Goal: Communication & Community: Answer question/provide support

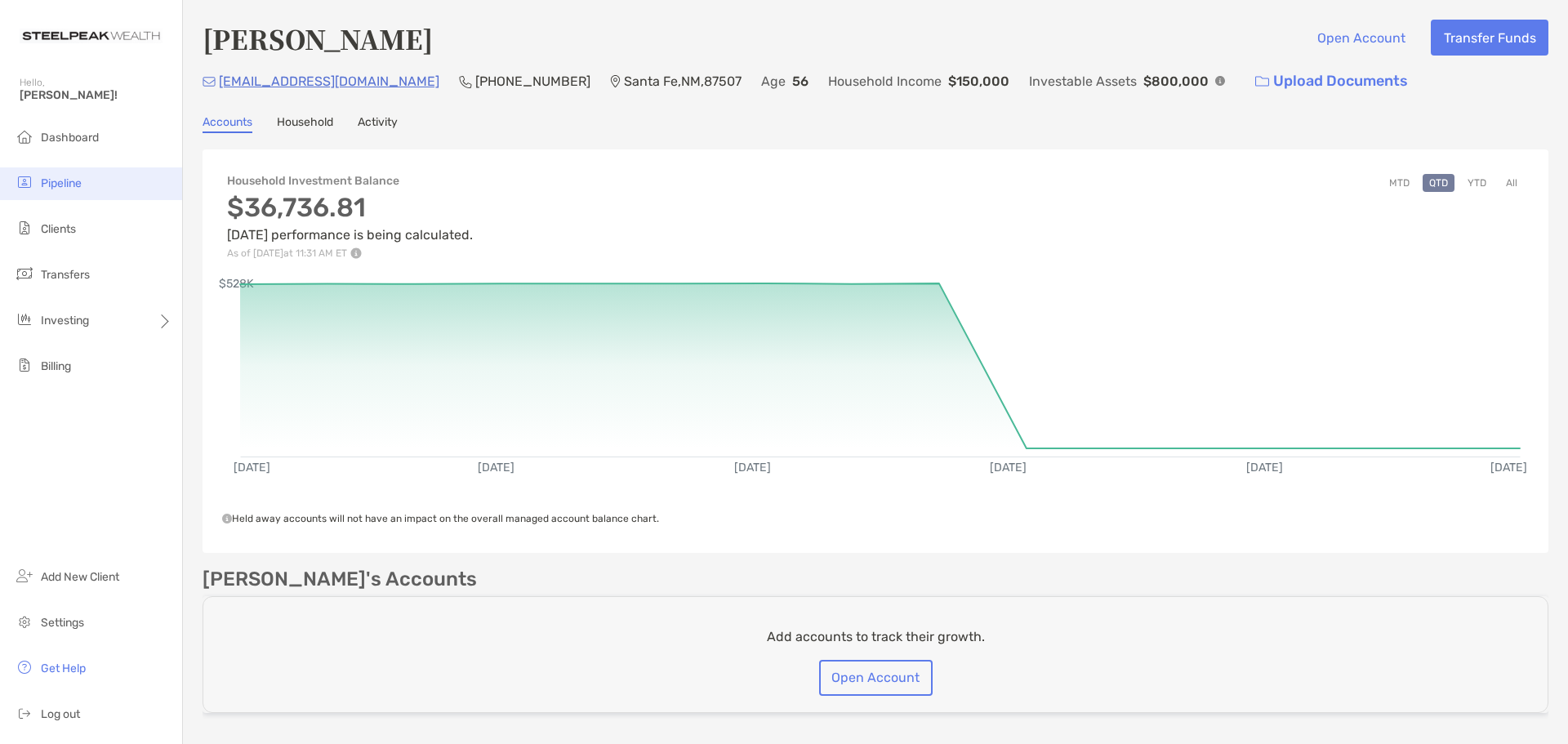
click at [71, 187] on span "Pipeline" at bounding box center [61, 183] width 41 height 14
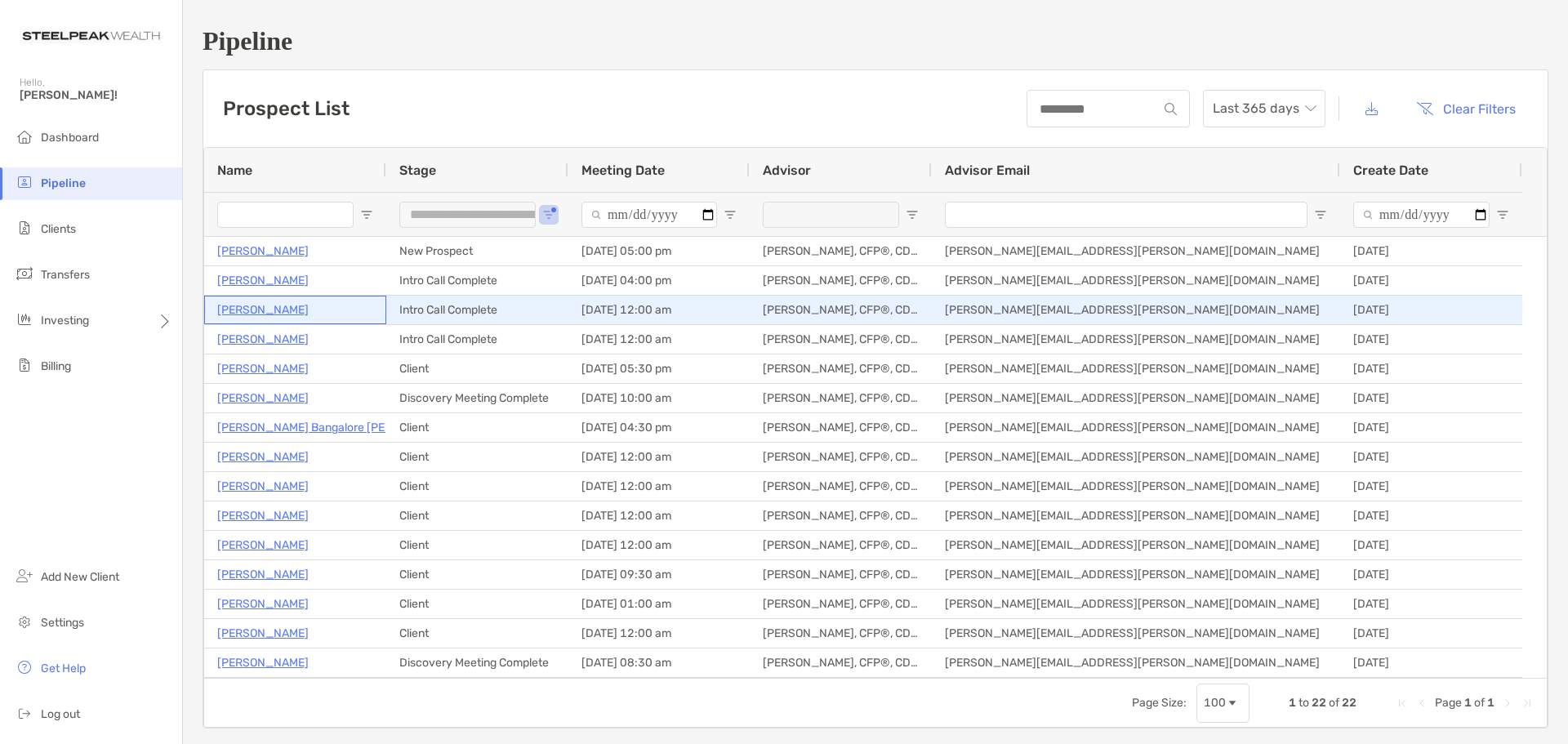
click at [280, 313] on p "[PERSON_NAME]" at bounding box center [263, 309] width 91 height 21
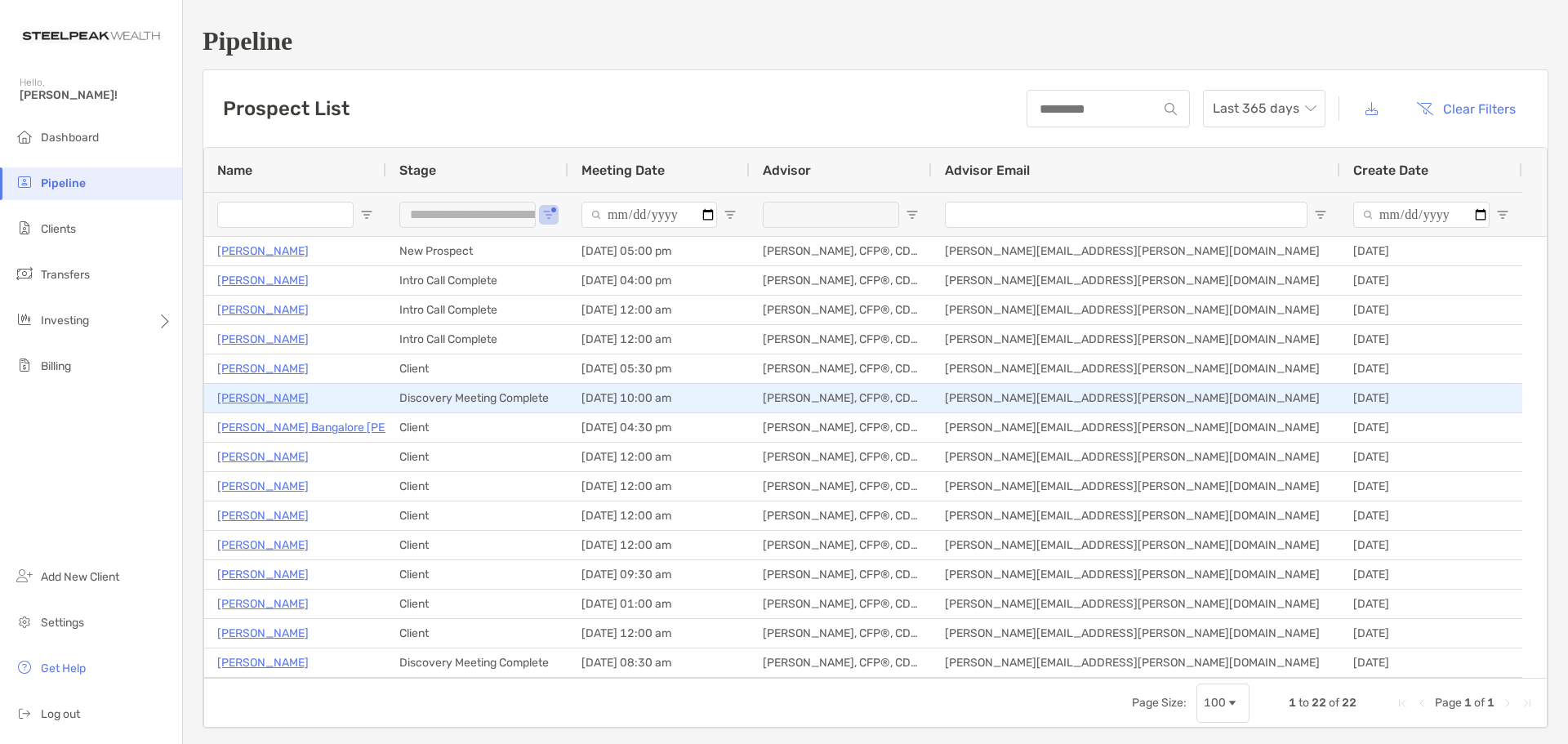
click at [261, 393] on p "[PERSON_NAME]" at bounding box center [263, 398] width 91 height 21
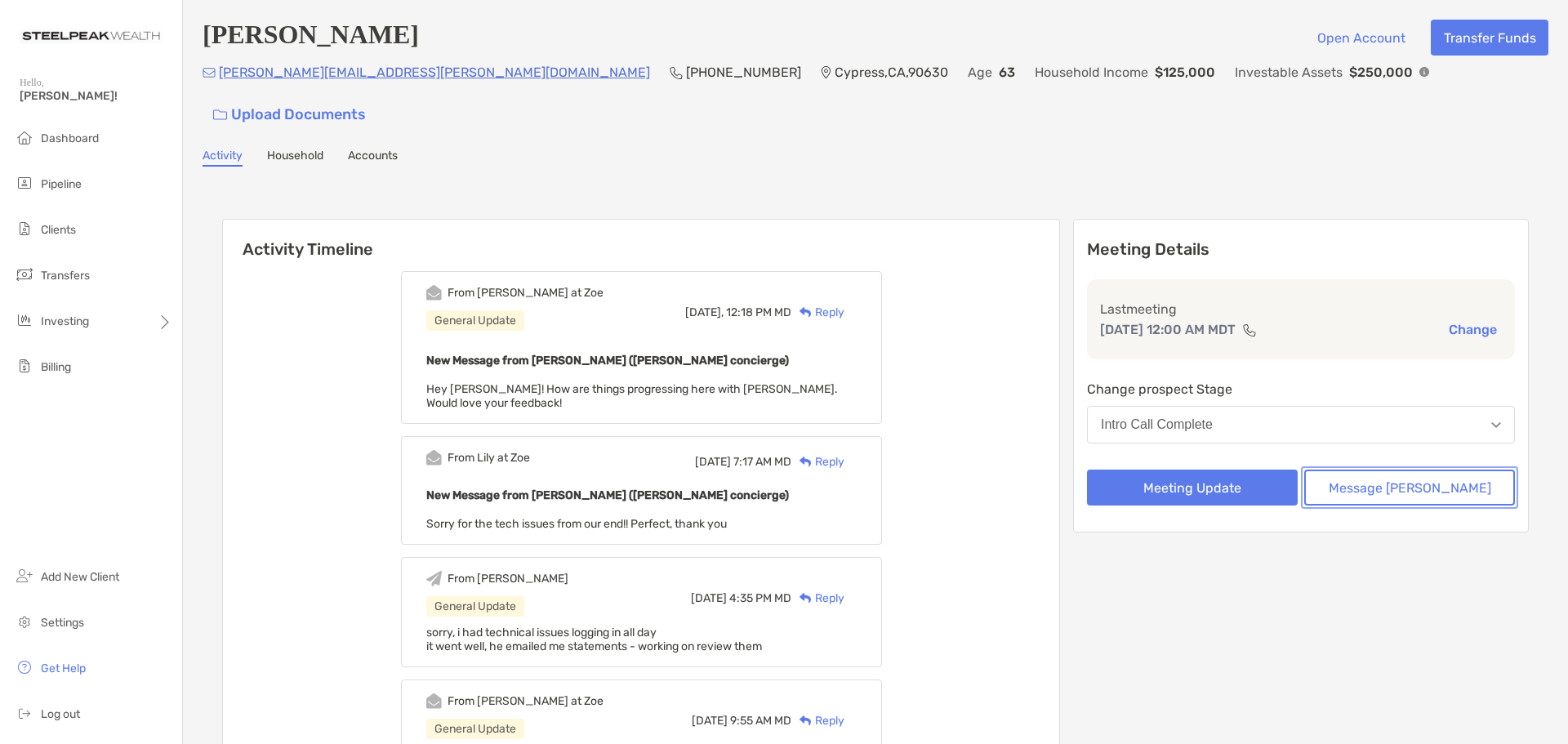
click at [1434, 469] on button "Message Zoe" at bounding box center [1410, 487] width 211 height 36
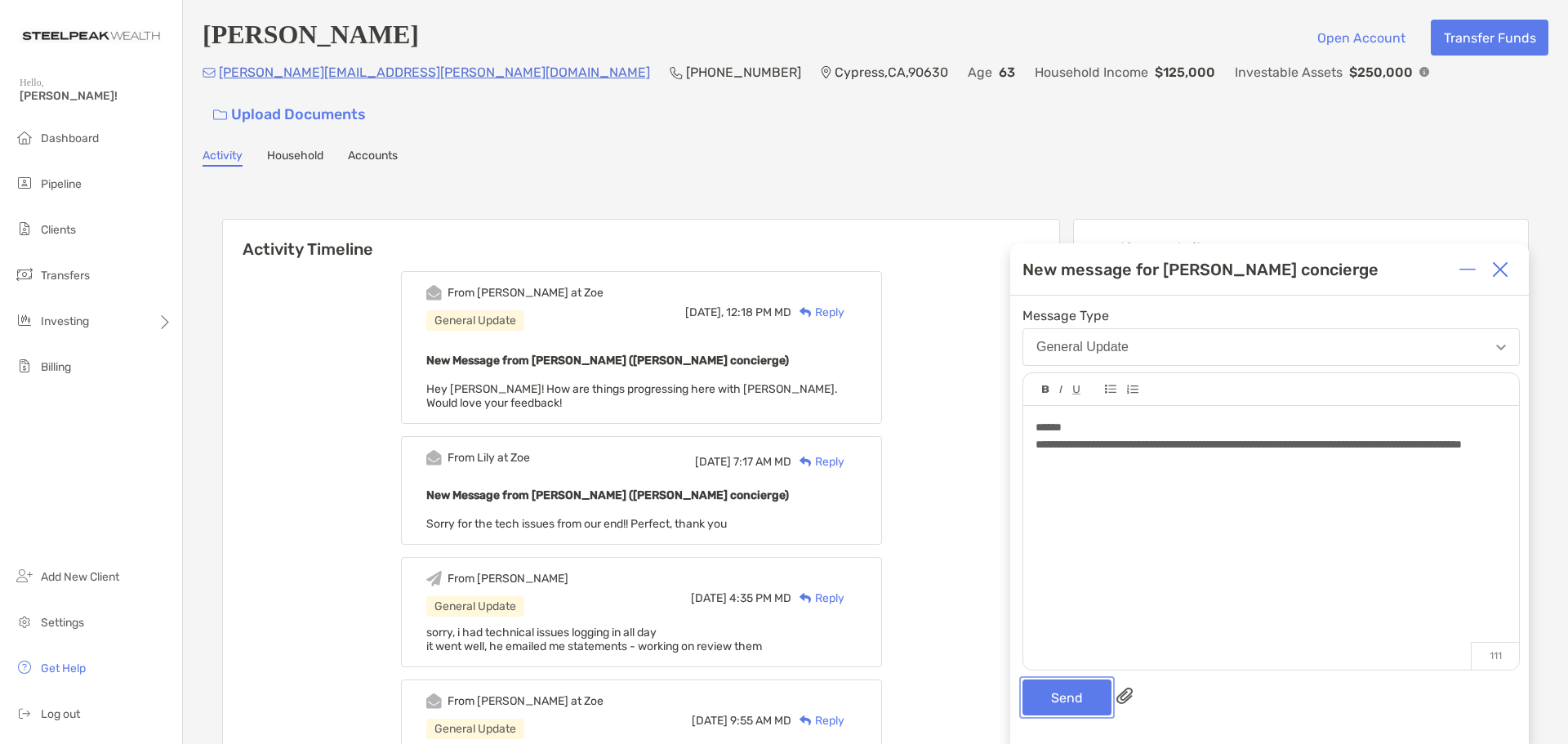
click at [1054, 700] on button "Send" at bounding box center [1066, 697] width 89 height 36
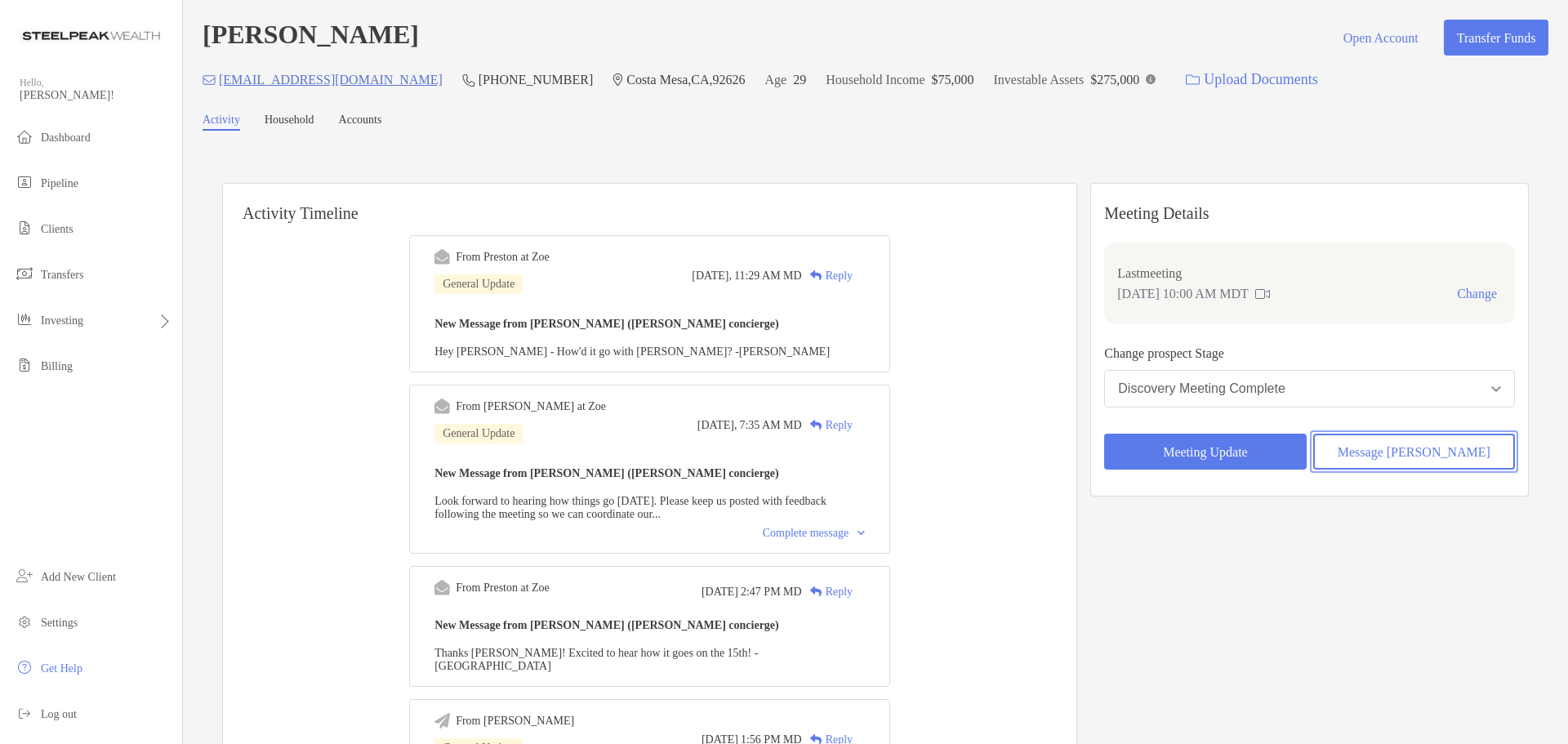
click at [1388, 447] on button "Message Zoe" at bounding box center [1414, 451] width 202 height 36
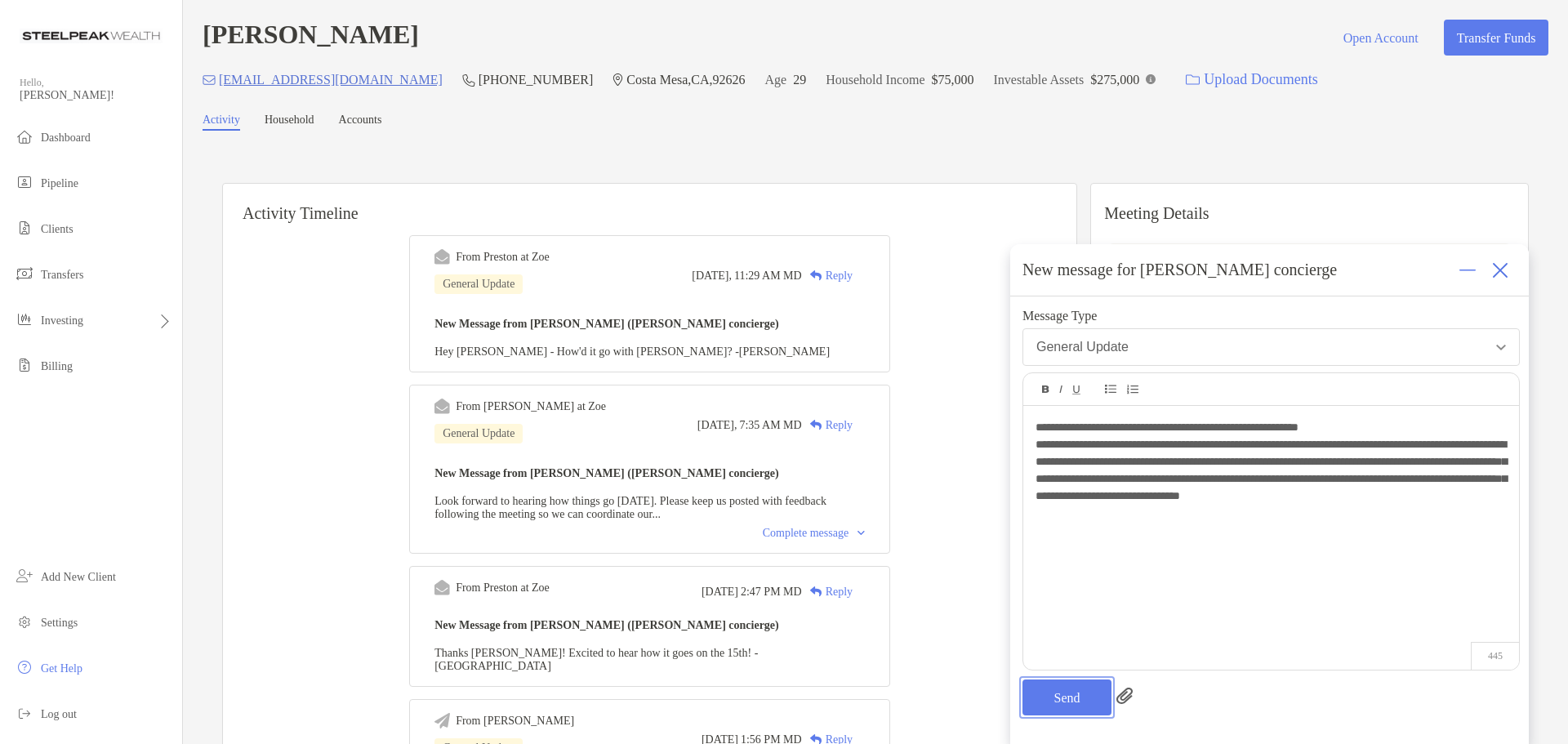
click at [1075, 698] on button "Send" at bounding box center [1066, 697] width 89 height 36
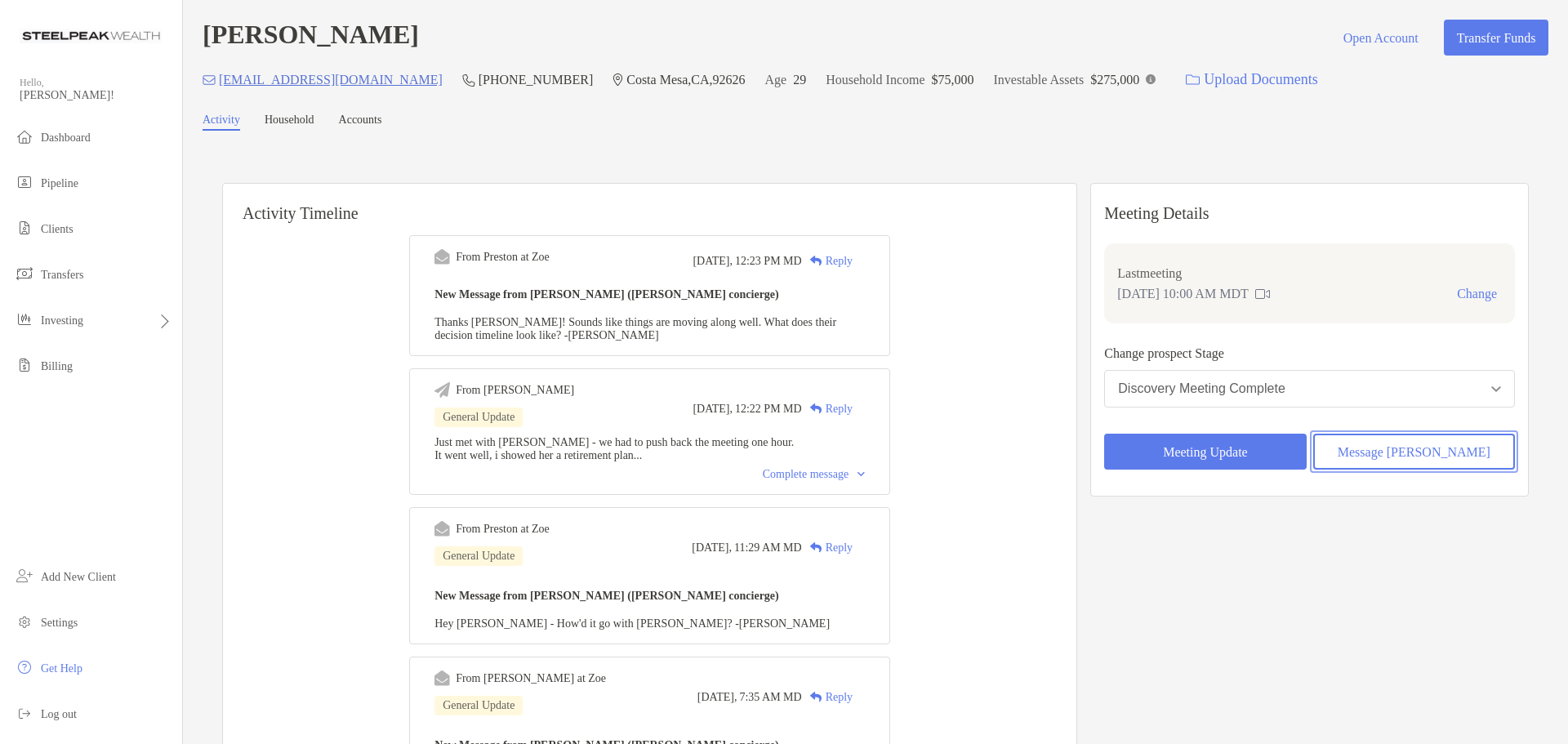
click at [1395, 450] on button "Message Zoe" at bounding box center [1414, 451] width 202 height 36
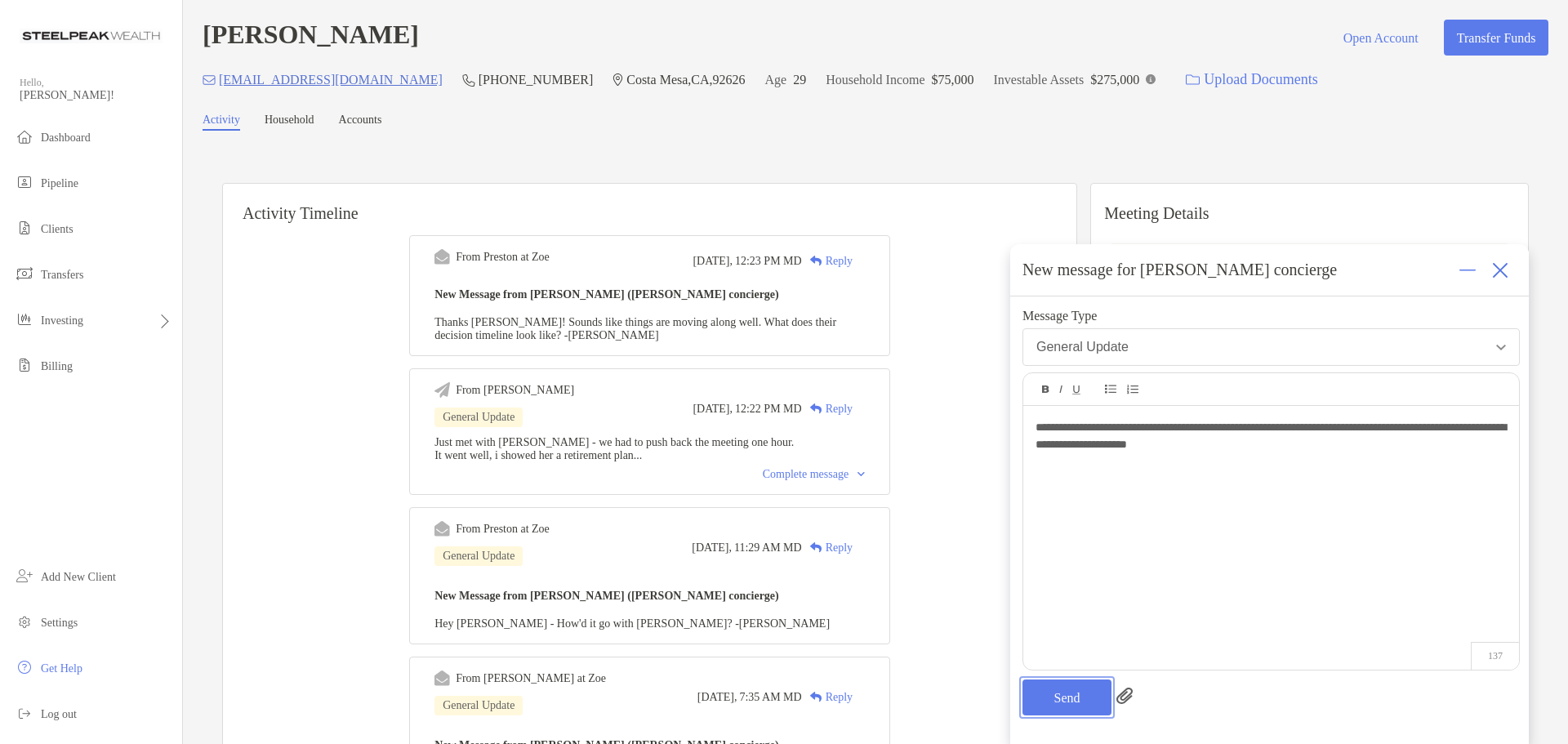
click at [1058, 694] on button "Send" at bounding box center [1066, 697] width 89 height 36
